Goal: Download file/media

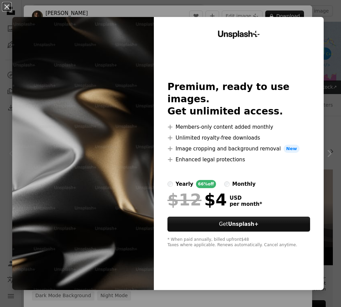
scroll to position [280, 0]
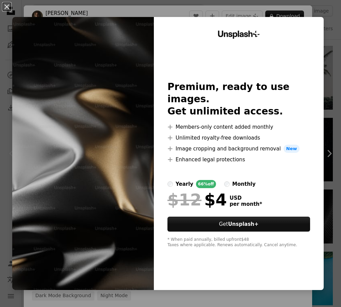
click at [216, 8] on div "An X shape Unsplash+ Premium, ready to use images. Get unlimited access. A plus…" at bounding box center [170, 153] width 341 height 307
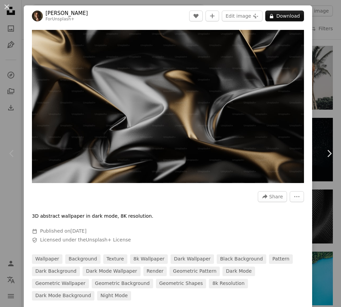
click at [322, 19] on div "An X shape Chevron left Chevron right [PERSON_NAME] For Unsplash+ A heart A plu…" at bounding box center [170, 153] width 341 height 307
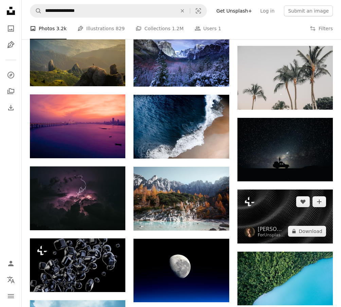
click at [277, 204] on img at bounding box center [284, 216] width 95 height 54
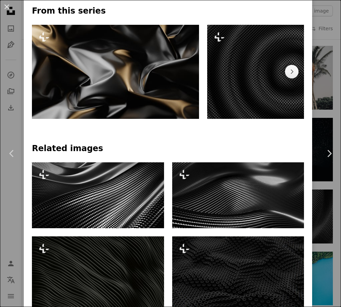
scroll to position [308, 0]
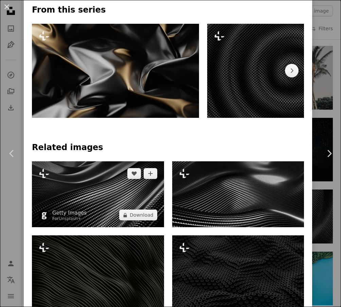
click at [119, 187] on img at bounding box center [98, 194] width 132 height 66
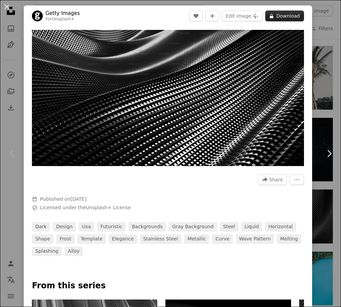
click at [294, 16] on button "A lock Download" at bounding box center [284, 16] width 39 height 11
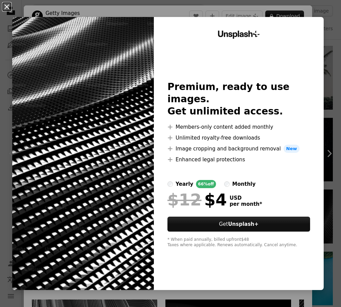
click at [11, 8] on button "An X shape" at bounding box center [7, 7] width 8 height 8
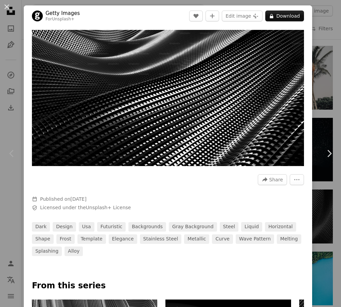
click at [326, 63] on div "An X shape Chevron left Chevron right Getty Images For Unsplash+ A heart A plus…" at bounding box center [170, 153] width 341 height 307
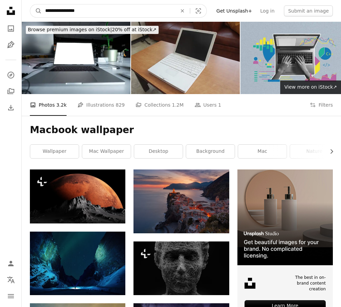
click at [107, 8] on input "**********" at bounding box center [108, 10] width 133 height 13
type input "**********"
click button "A magnifying glass" at bounding box center [36, 10] width 12 height 13
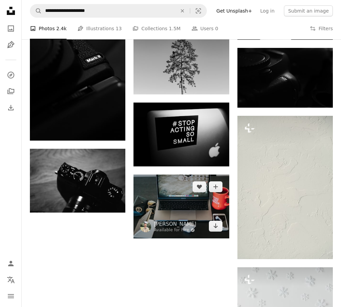
scroll to position [581, 0]
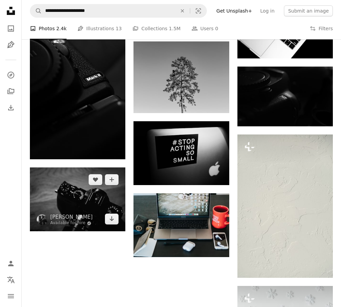
click at [96, 201] on img at bounding box center [77, 199] width 95 height 64
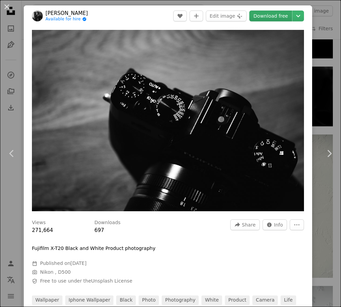
click at [270, 20] on link "Download free" at bounding box center [270, 16] width 43 height 11
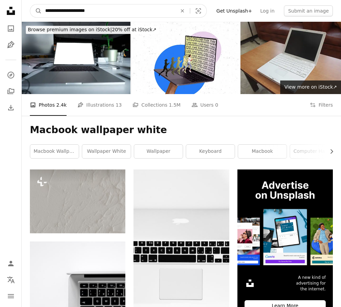
click at [136, 17] on input "**********" at bounding box center [108, 10] width 133 height 13
type input "*"
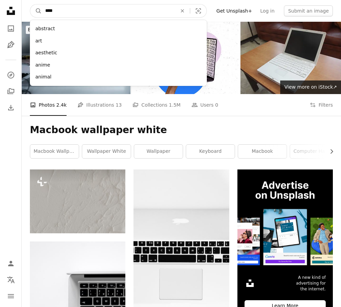
type input "*****"
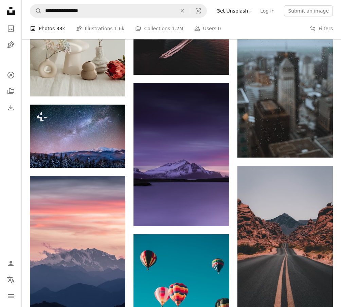
scroll to position [613, 0]
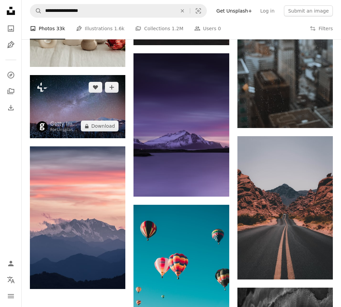
click at [89, 106] on img at bounding box center [77, 106] width 95 height 63
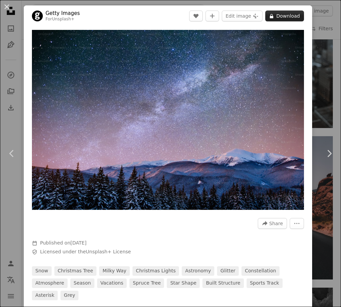
click at [293, 17] on button "A lock Download" at bounding box center [284, 16] width 39 height 11
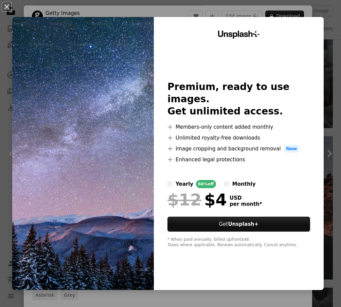
click at [319, 1] on div "An X shape Unsplash+ Premium, ready to use images. Get unlimited access. A plus…" at bounding box center [170, 153] width 341 height 307
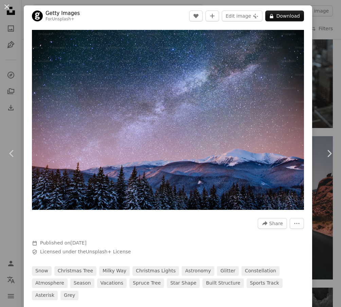
click at [321, 59] on div "An X shape Chevron left Chevron right Getty Images For Unsplash+ A heart A plus…" at bounding box center [170, 153] width 341 height 307
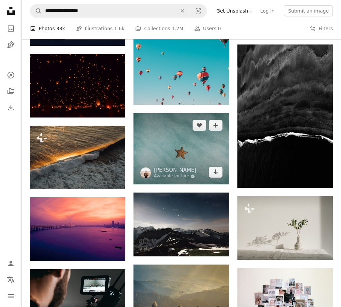
scroll to position [859, 0]
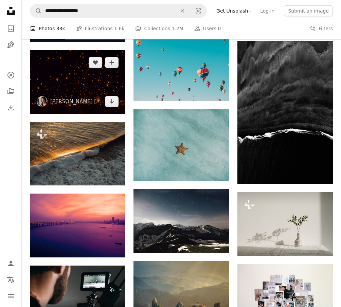
click at [74, 73] on img at bounding box center [77, 81] width 95 height 63
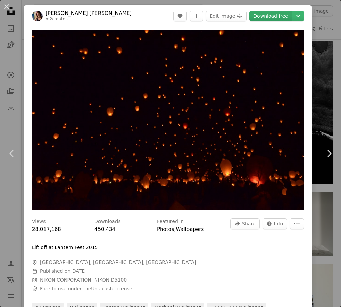
click at [291, 18] on link "Download free" at bounding box center [270, 16] width 43 height 11
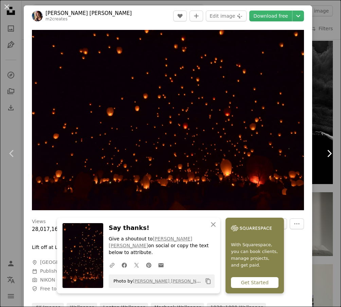
click at [330, 177] on link "Chevron right" at bounding box center [329, 153] width 24 height 65
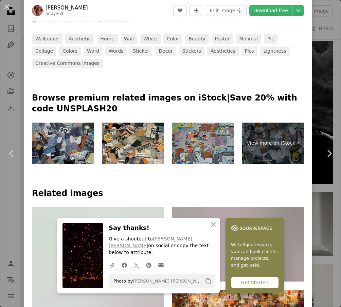
scroll to position [281, 0]
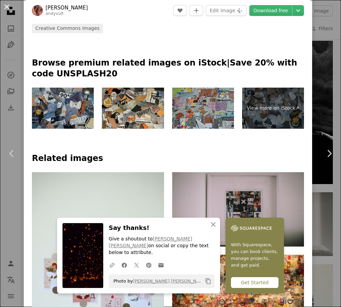
click at [5, 11] on button "An X shape" at bounding box center [7, 7] width 8 height 8
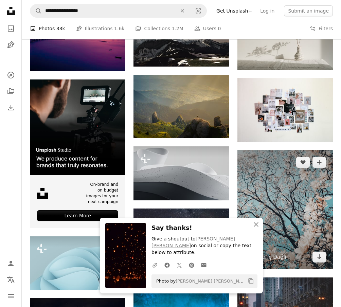
scroll to position [1052, 0]
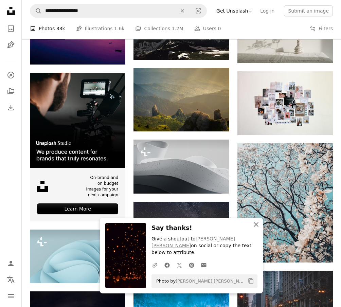
click at [252, 228] on icon "An X shape" at bounding box center [256, 224] width 8 height 8
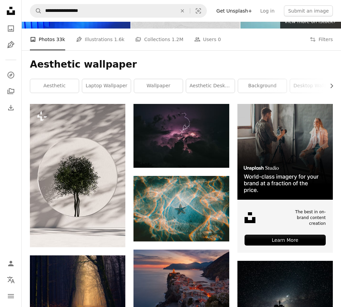
scroll to position [0, 0]
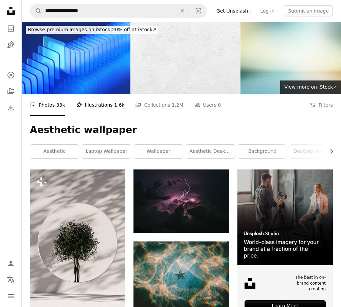
click at [103, 99] on link "Pen Tool Illustrations 1.6k" at bounding box center [100, 105] width 49 height 22
